Goal: Find specific page/section: Locate a particular part of the current website

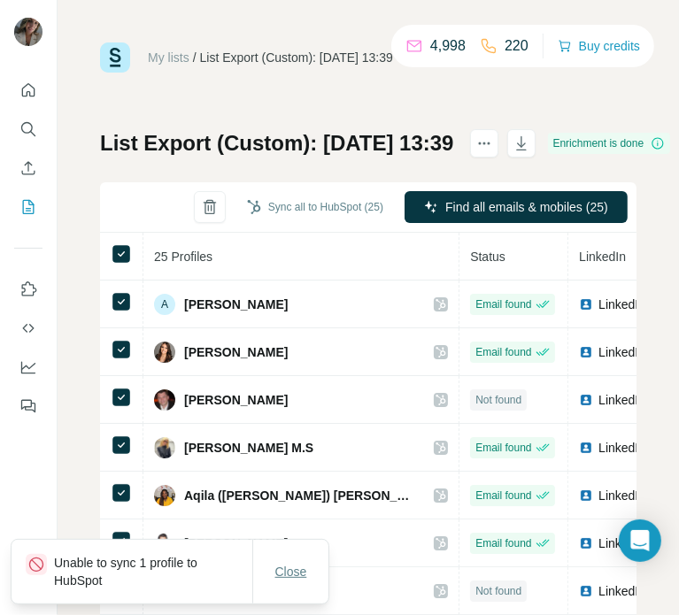
click at [294, 580] on span "Close" at bounding box center [291, 572] width 32 height 18
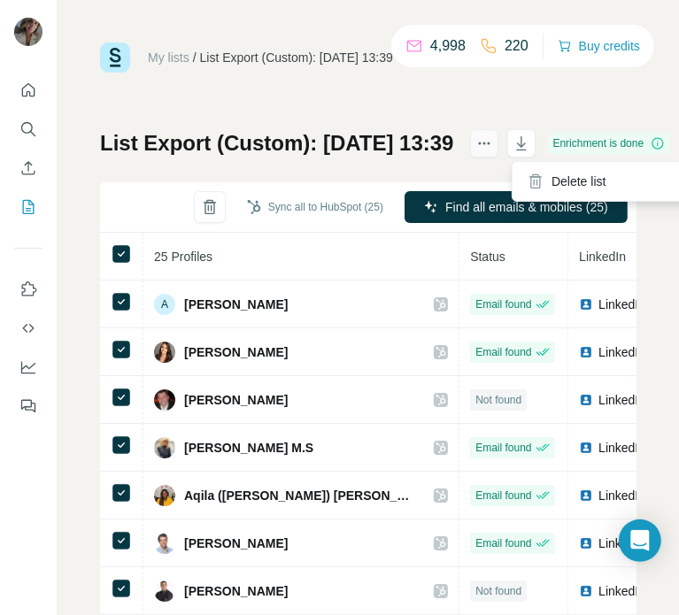
click at [485, 142] on icon "actions" at bounding box center [483, 143] width 3 height 3
click at [489, 102] on div "My lists / List Export (Custom): 11/08/2025 13:39 4,998 220 Buy credits List Ex…" at bounding box center [368, 371] width 536 height 658
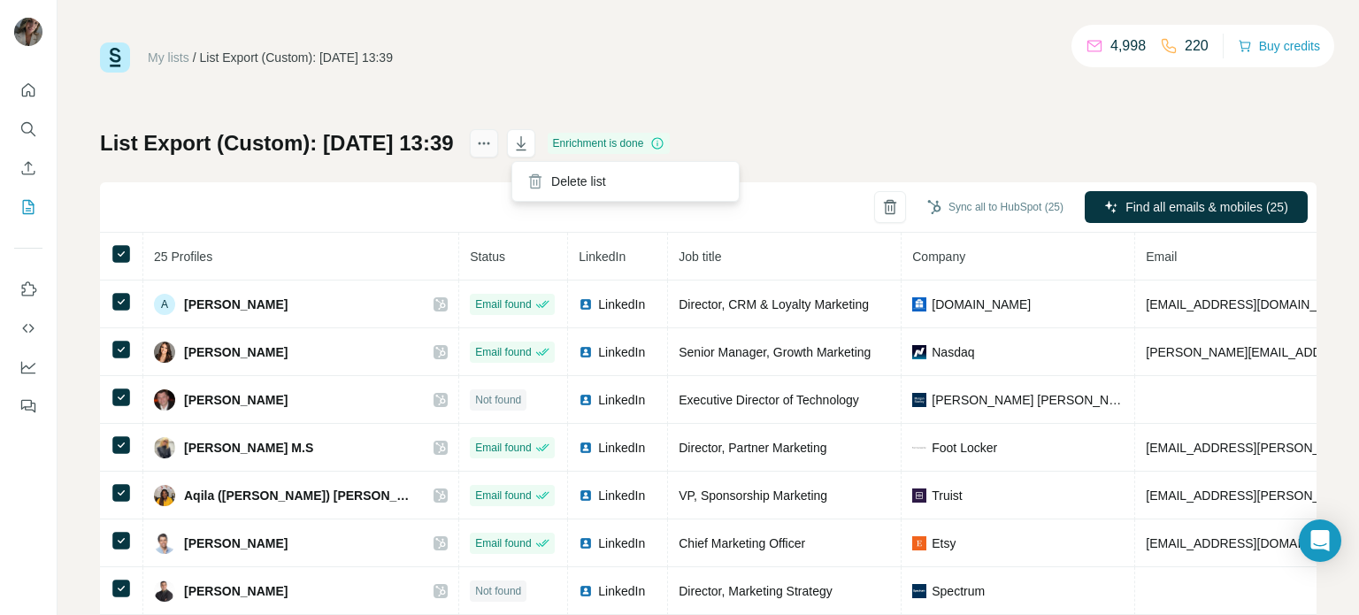
click at [498, 151] on button "actions" at bounding box center [484, 143] width 28 height 28
click at [836, 127] on div "My lists / List Export (Custom): 11/08/2025 13:39 4,998 220 Buy credits List Ex…" at bounding box center [708, 371] width 1217 height 658
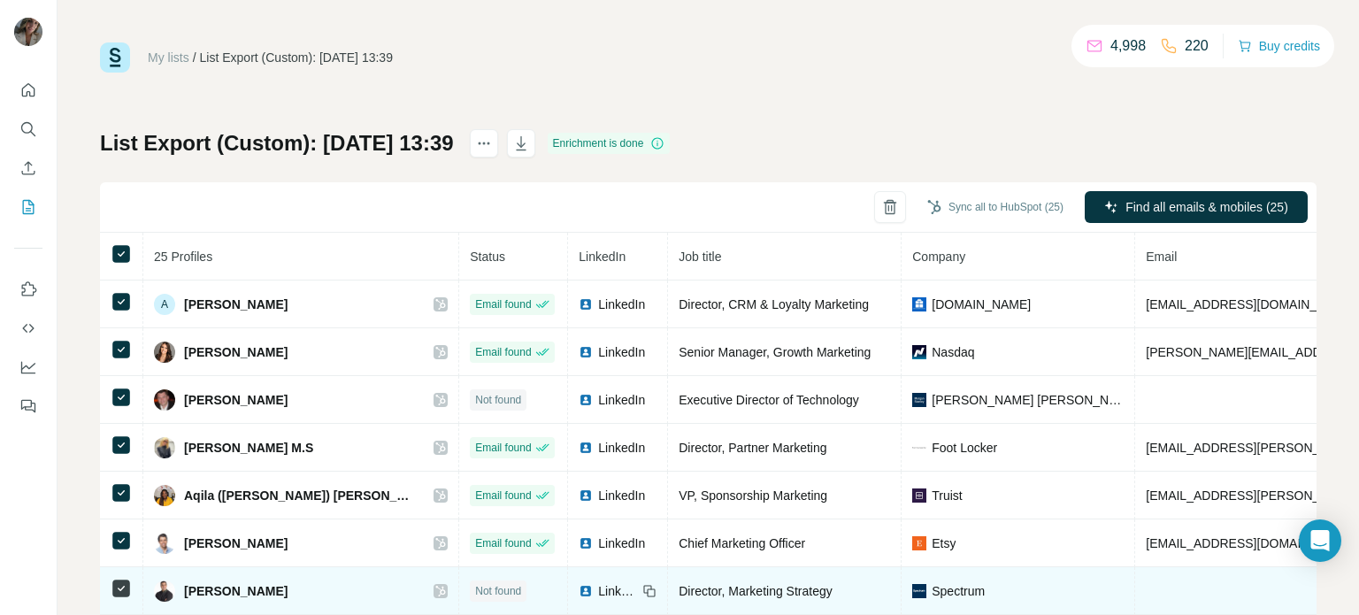
scroll to position [0, 479]
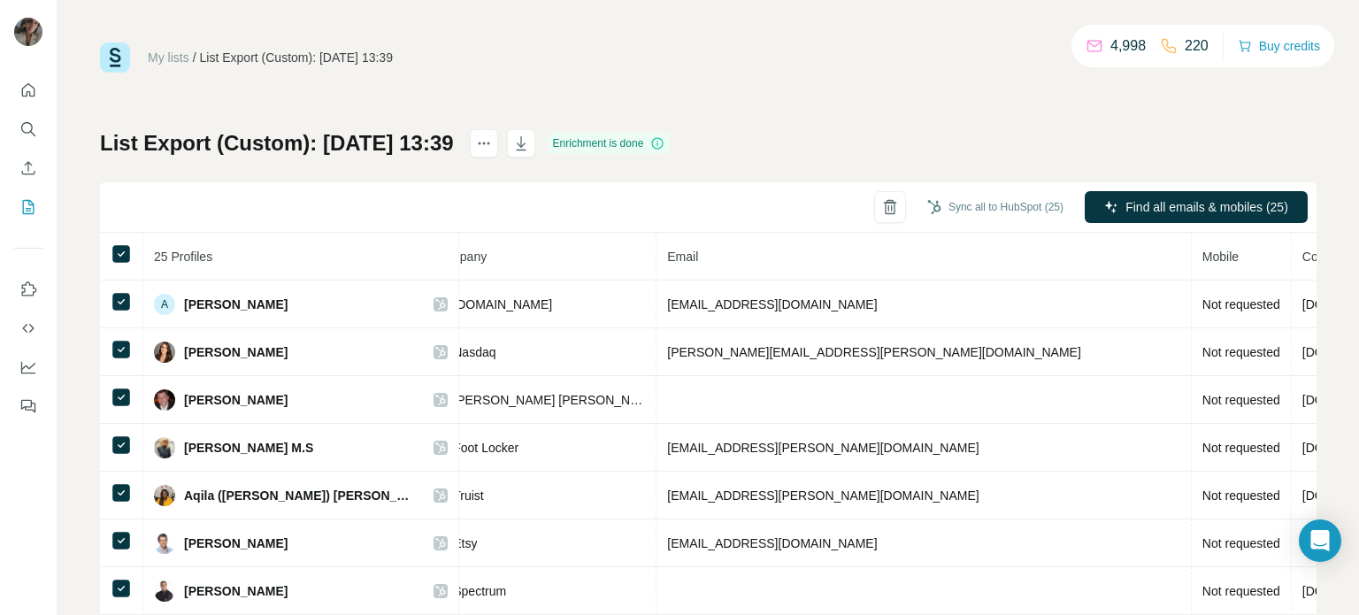
drag, startPoint x: 592, startPoint y: 37, endPoint x: 496, endPoint y: 163, distance: 158.4
click at [595, 37] on div "My lists / List Export (Custom): 11/08/2025 13:39 4,998 220 Buy credits List Ex…" at bounding box center [709, 307] width 1302 height 615
click at [530, 147] on icon "button" at bounding box center [521, 144] width 18 height 18
